Goal: Task Accomplishment & Management: Manage account settings

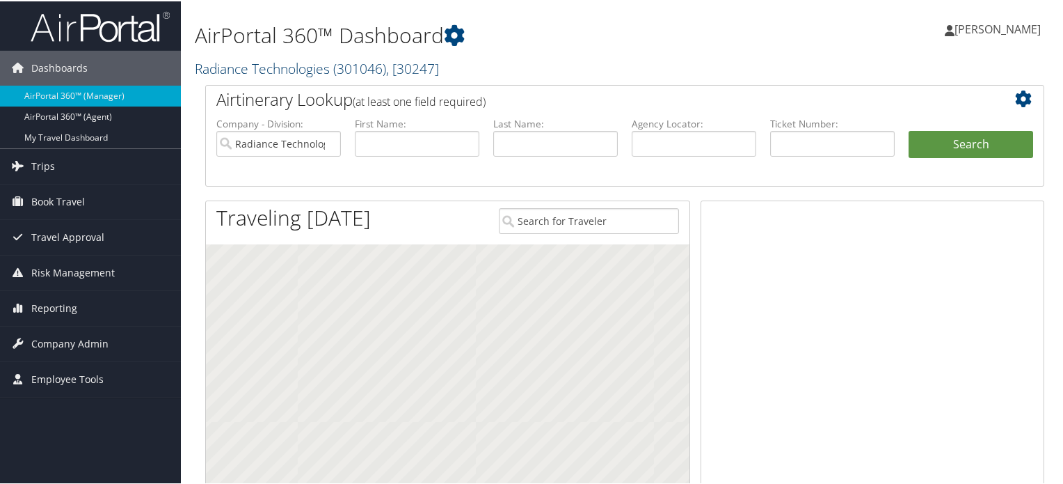
click at [323, 65] on link "Radiance Technologies ( 301046 ) , [ 30247 ]" at bounding box center [317, 67] width 244 height 19
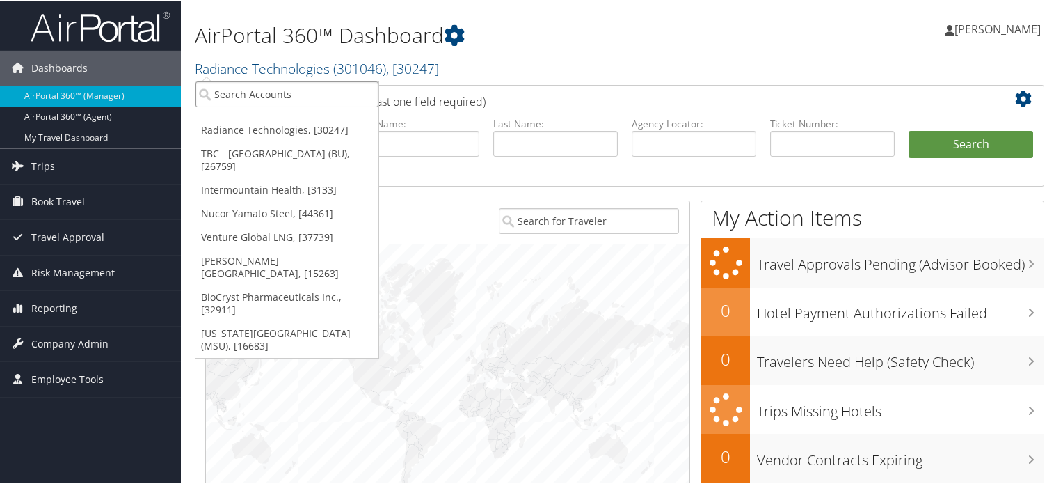
click at [239, 97] on input "search" at bounding box center [287, 93] width 183 height 26
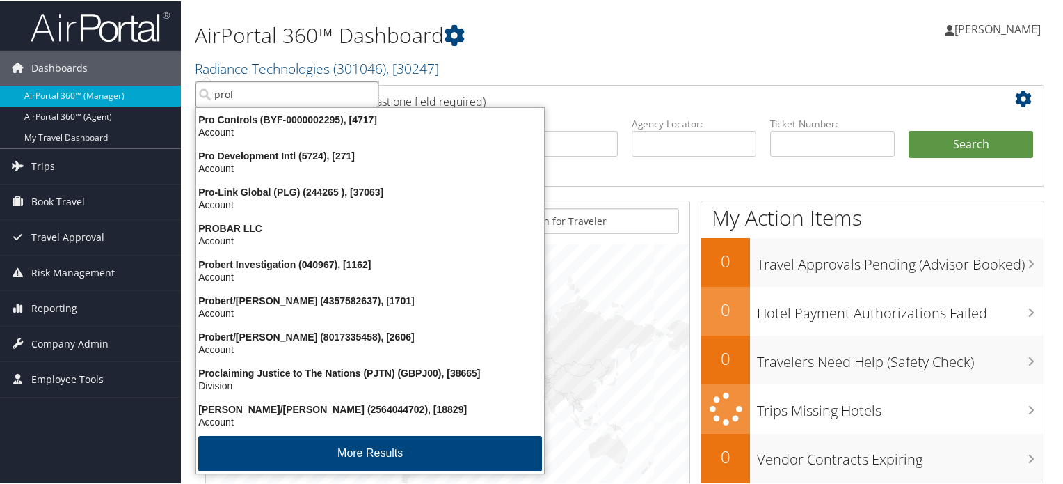
type input "prolo"
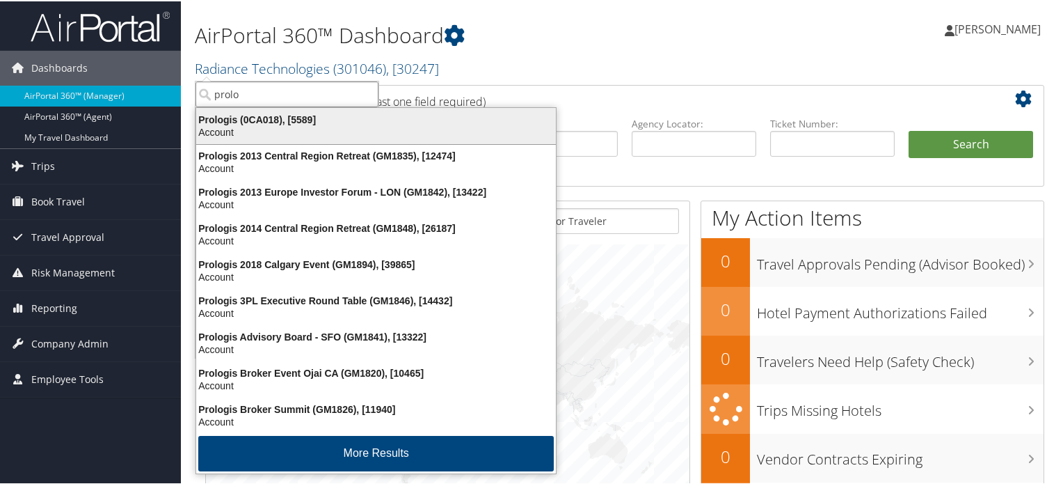
click at [246, 119] on div "Prologis (0CA018), [5589]" at bounding box center [376, 118] width 376 height 13
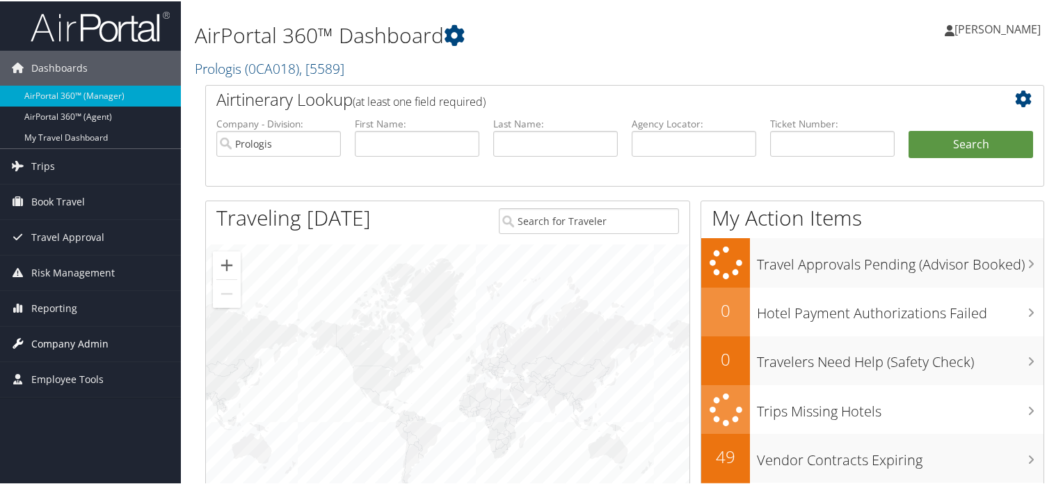
click at [37, 340] on span "Company Admin" at bounding box center [69, 342] width 77 height 35
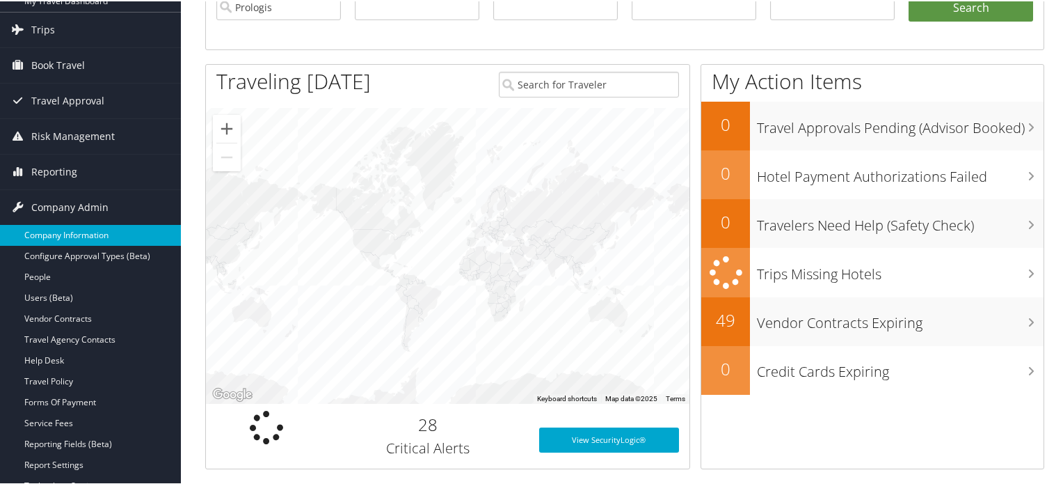
scroll to position [139, 0]
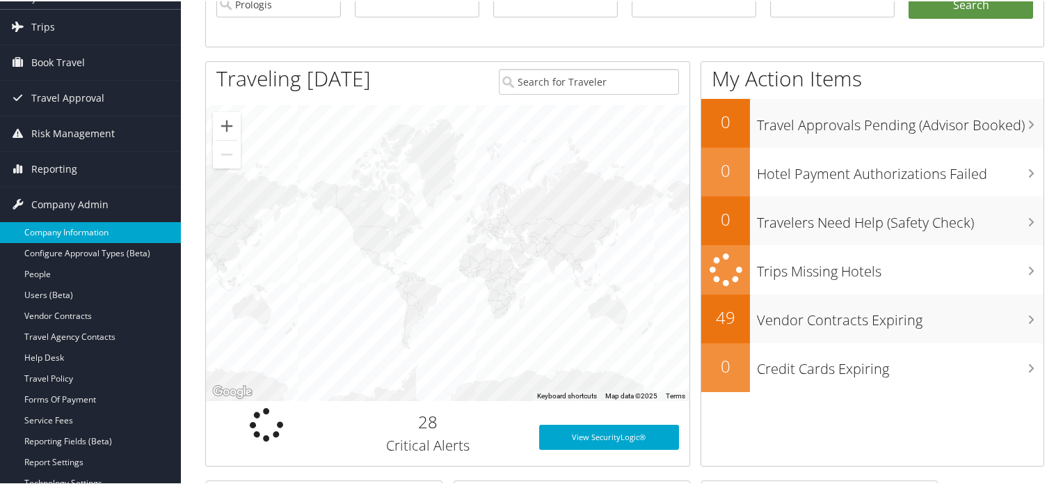
click at [85, 230] on link "Company Information" at bounding box center [90, 231] width 181 height 21
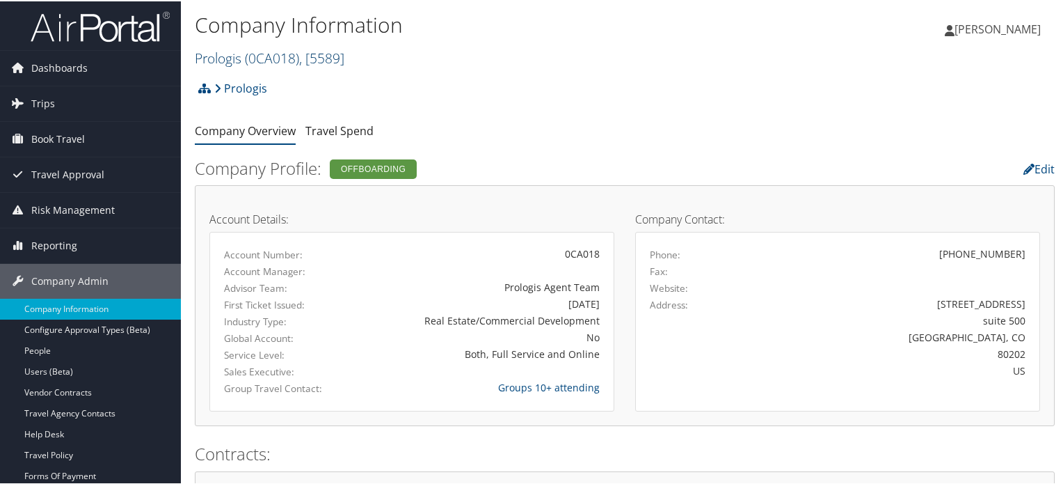
click at [260, 58] on span "( 0CA018 )" at bounding box center [272, 56] width 54 height 19
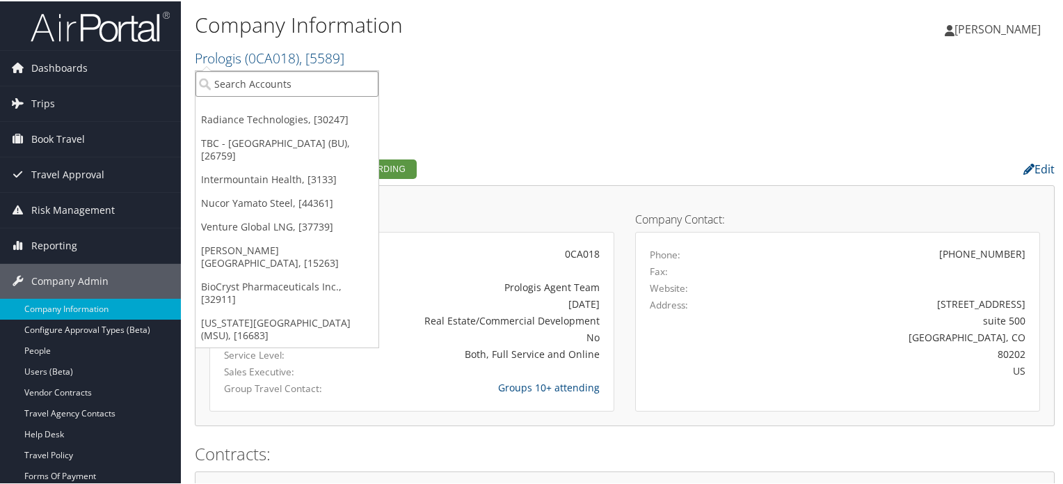
click at [277, 86] on input "search" at bounding box center [287, 83] width 183 height 26
type input "big"
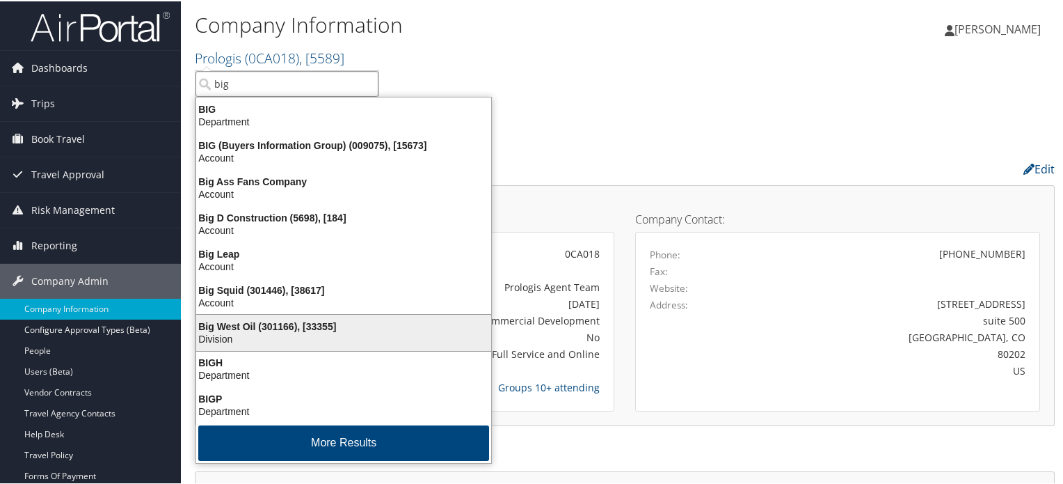
click at [245, 328] on div "Big West Oil (301166), [33355]" at bounding box center [344, 325] width 312 height 13
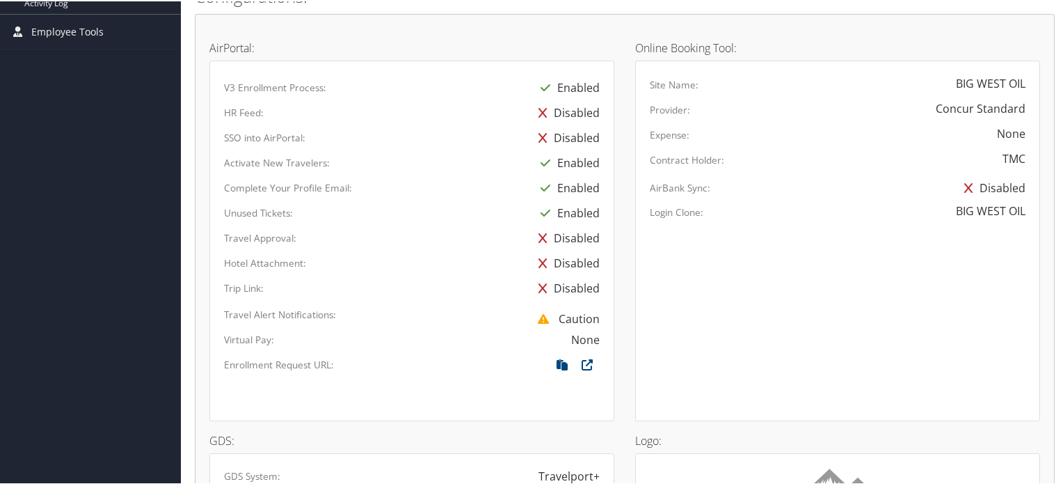
scroll to position [694, 0]
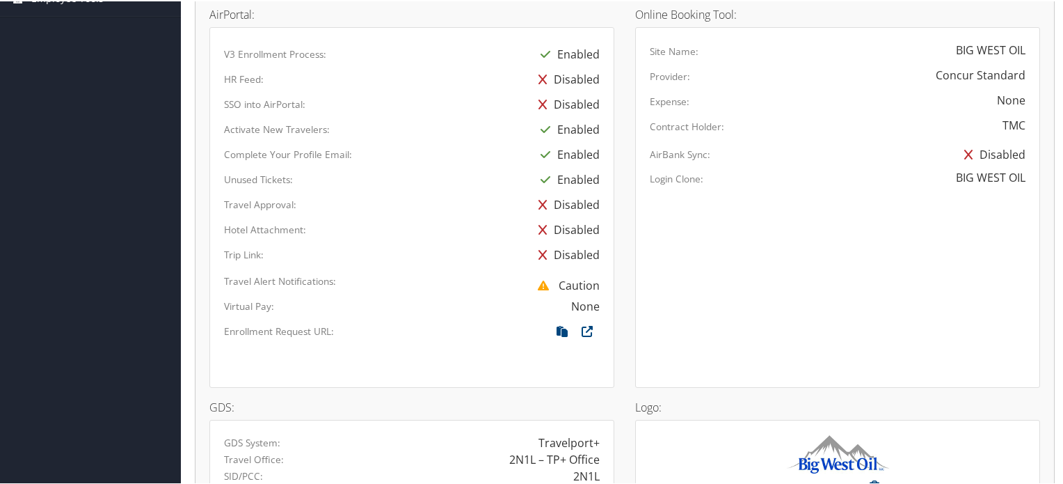
click at [541, 200] on icon at bounding box center [543, 203] width 22 height 25
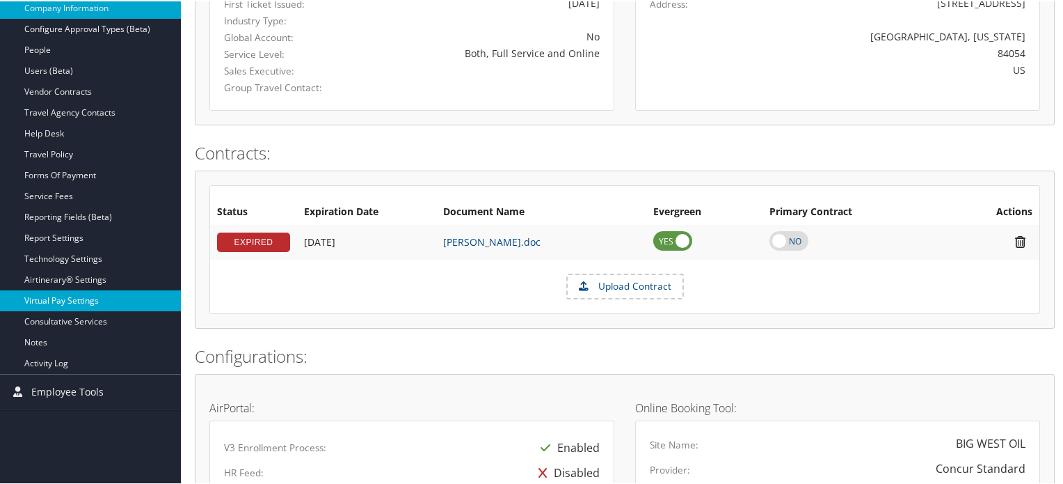
scroll to position [276, 0]
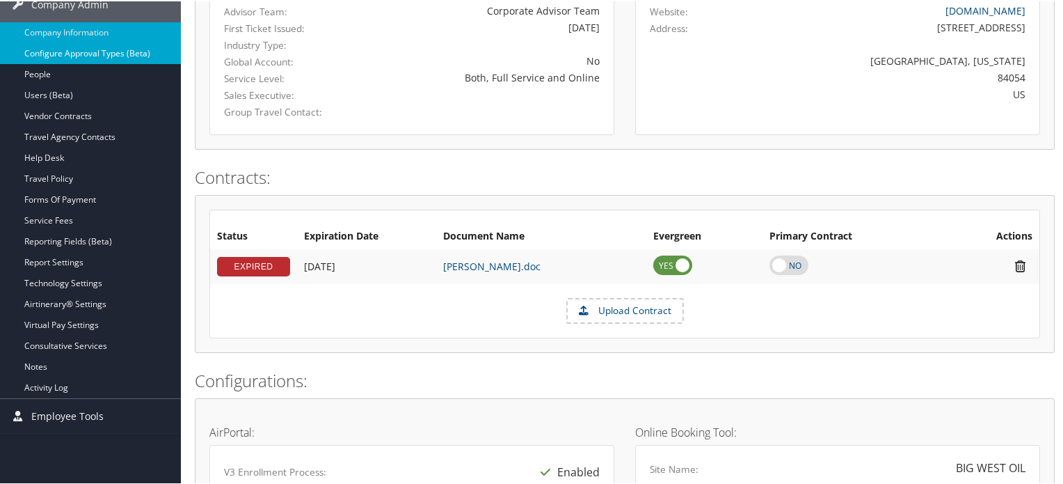
click at [74, 53] on link "Configure Approval Types (Beta)" at bounding box center [90, 52] width 181 height 21
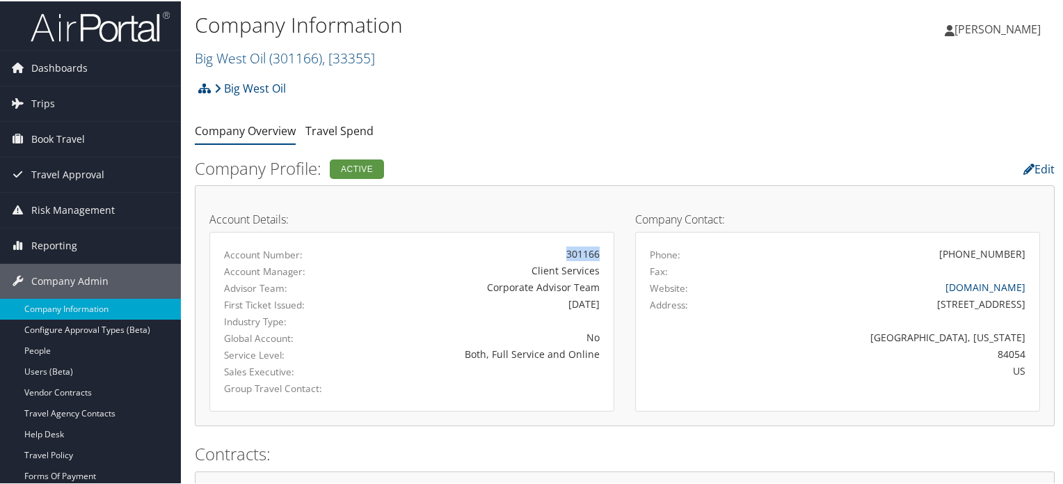
drag, startPoint x: 597, startPoint y: 254, endPoint x: 565, endPoint y: 251, distance: 32.1
click at [565, 251] on div "301166" at bounding box center [478, 252] width 264 height 15
drag, startPoint x: 596, startPoint y: 272, endPoint x: 532, endPoint y: 271, distance: 64.0
click at [532, 271] on div "Client Services" at bounding box center [478, 269] width 244 height 15
click at [285, 55] on span "( 301166 )" at bounding box center [295, 56] width 53 height 19
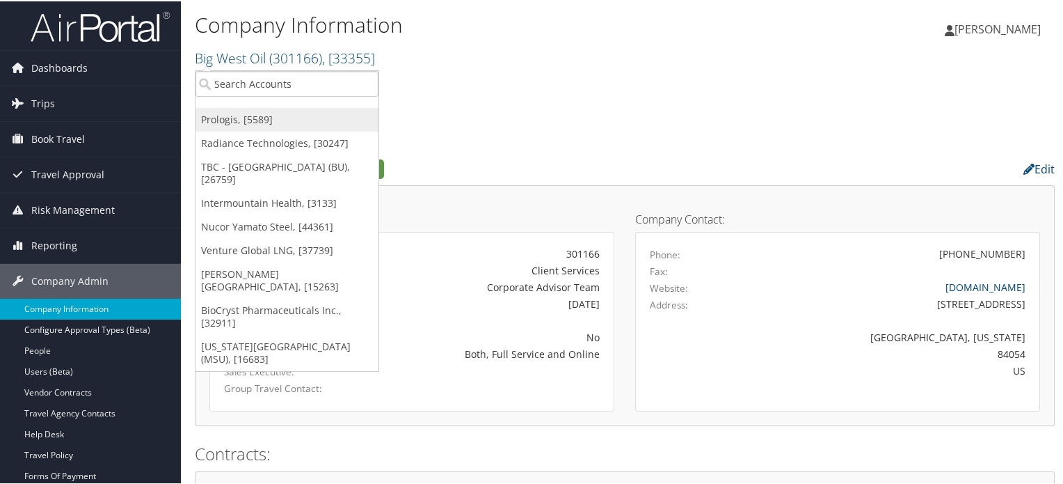
click at [244, 116] on link "Prologis, [5589]" at bounding box center [287, 118] width 183 height 24
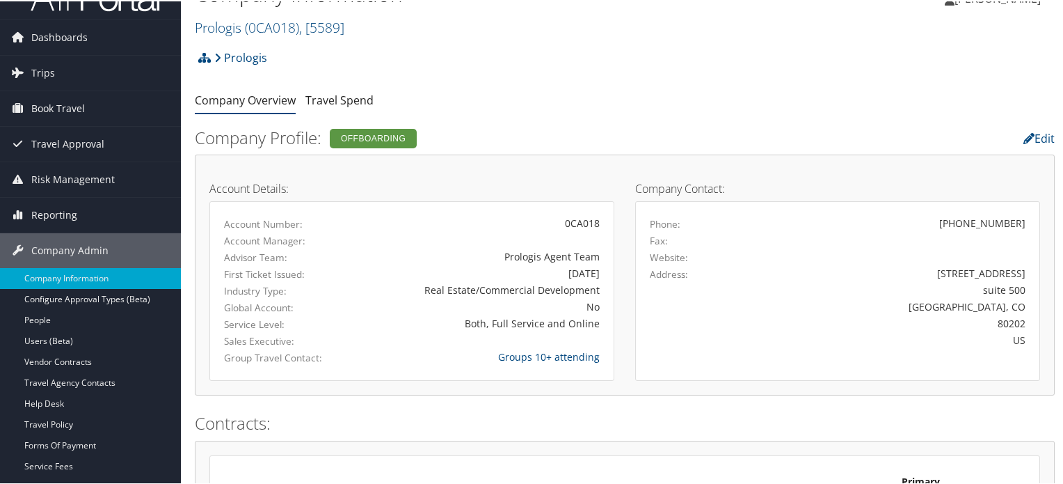
scroll to position [28, 0]
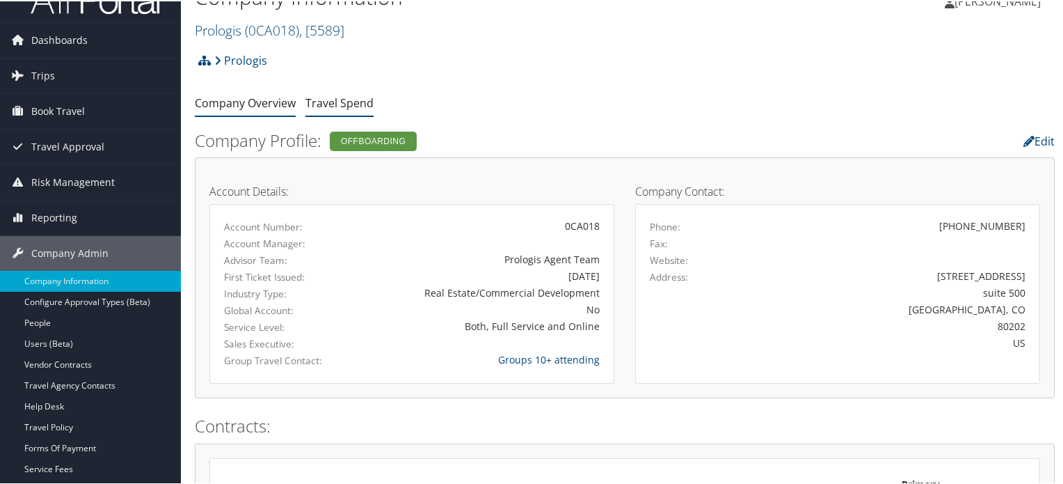
click at [335, 101] on link "Travel Spend" at bounding box center [339, 101] width 68 height 15
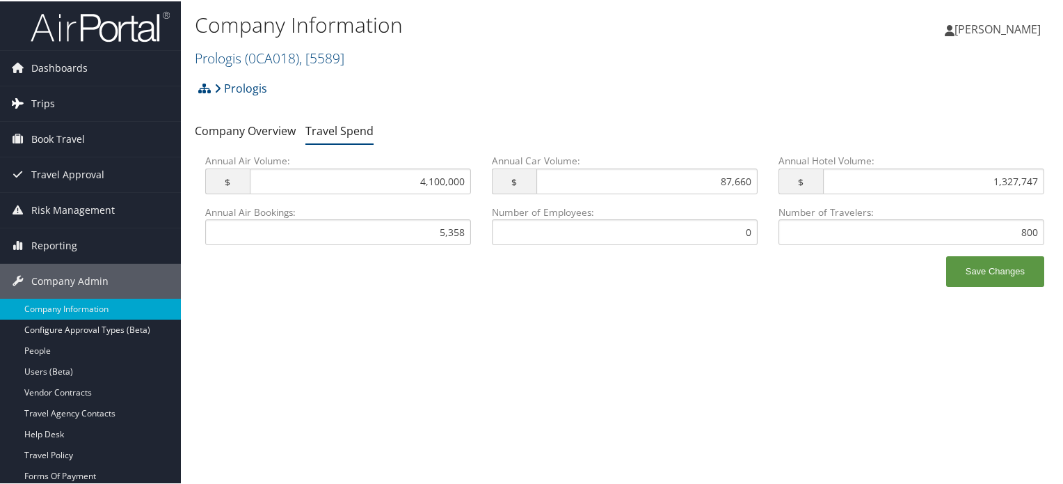
click at [44, 100] on span "Trips" at bounding box center [43, 102] width 24 height 35
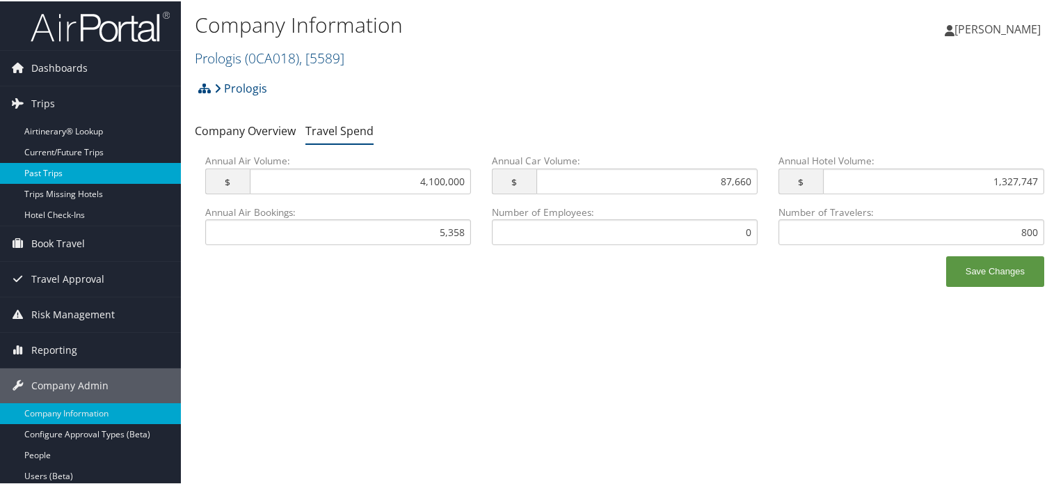
click at [74, 171] on link "Past Trips" at bounding box center [90, 171] width 181 height 21
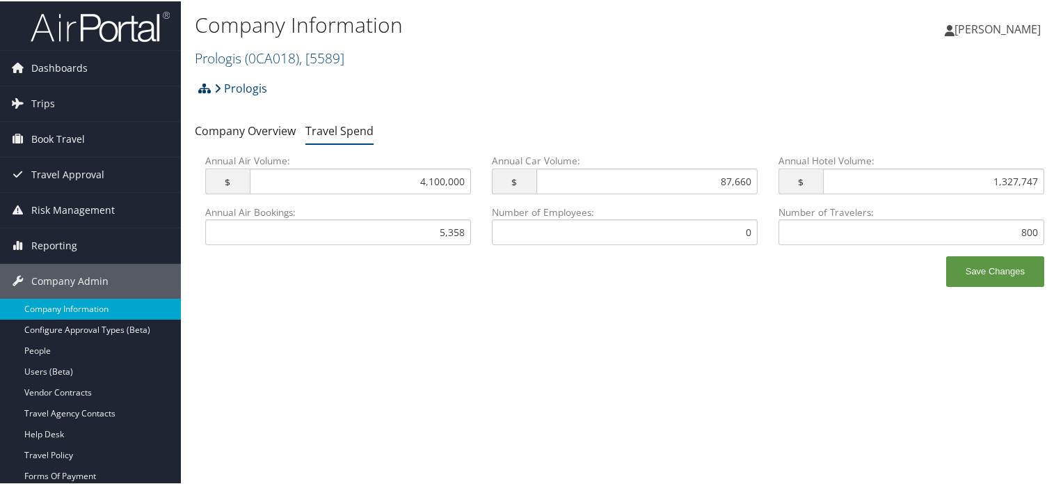
click at [203, 84] on icon at bounding box center [204, 86] width 13 height 11
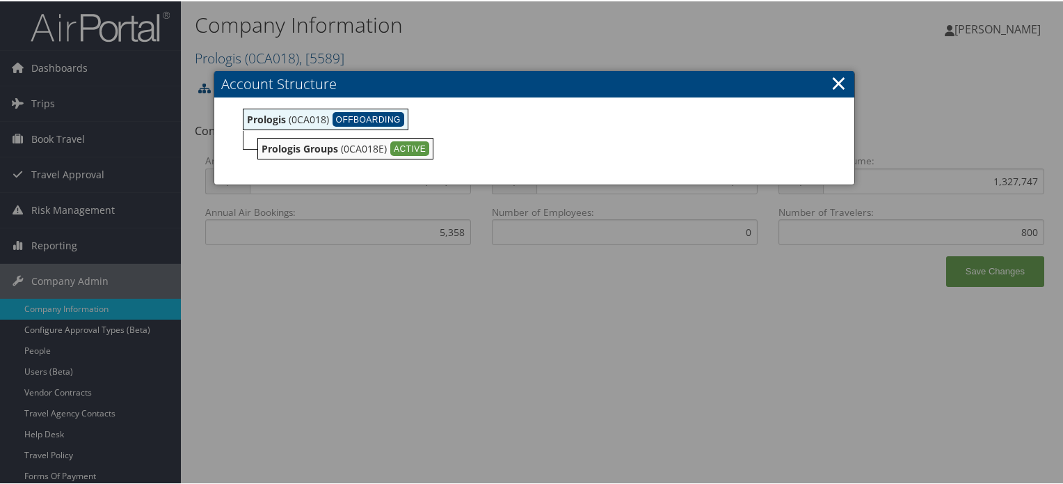
click at [838, 81] on link "×" at bounding box center [839, 81] width 16 height 28
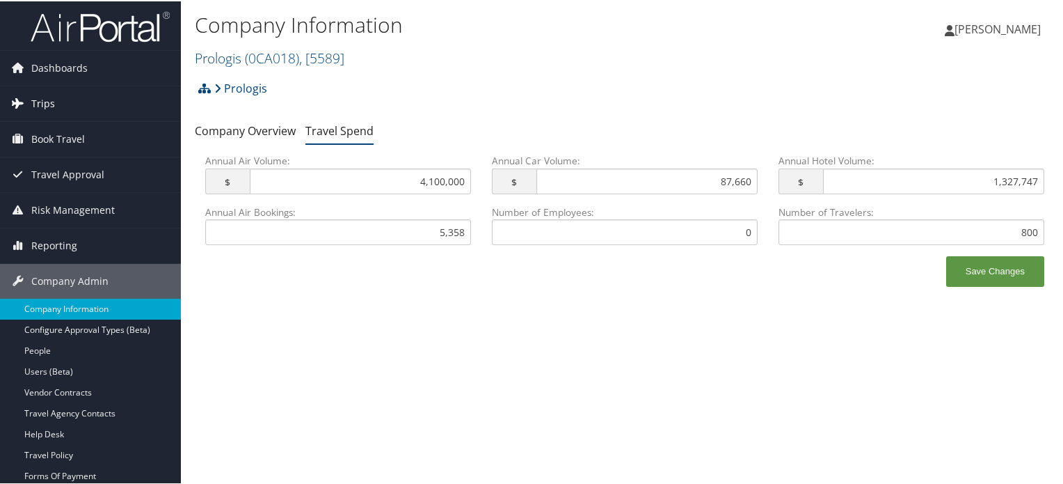
click at [45, 98] on span "Trips" at bounding box center [43, 102] width 24 height 35
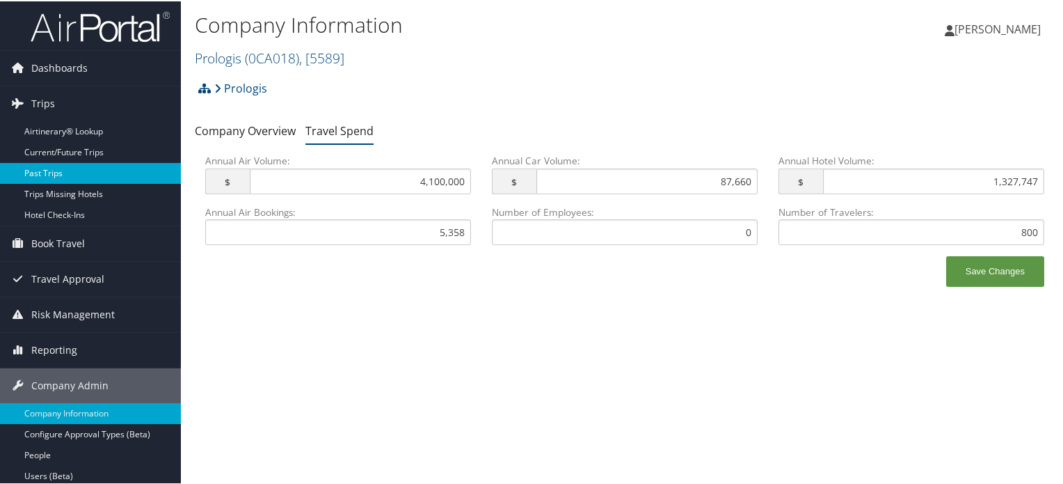
click at [51, 173] on link "Past Trips" at bounding box center [90, 171] width 181 height 21
